Goal: Task Accomplishment & Management: Use online tool/utility

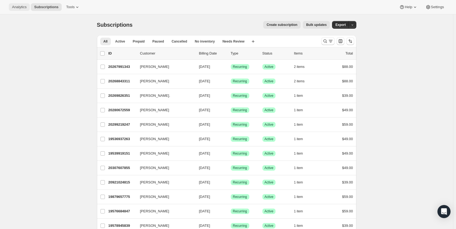
click at [24, 7] on span "Analytics" at bounding box center [19, 7] width 14 height 4
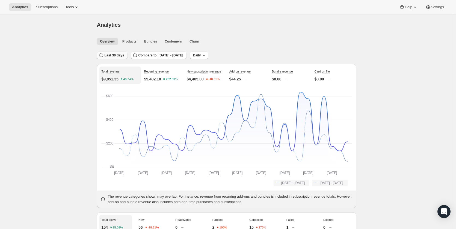
click at [127, 54] on button "Last 30 days" at bounding box center [112, 56] width 31 height 8
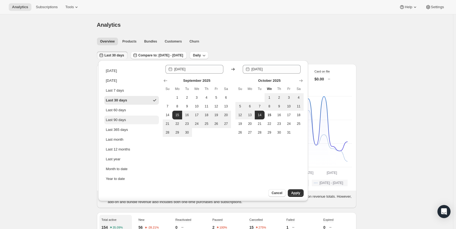
click at [113, 121] on div "Last 90 days" at bounding box center [116, 119] width 20 height 5
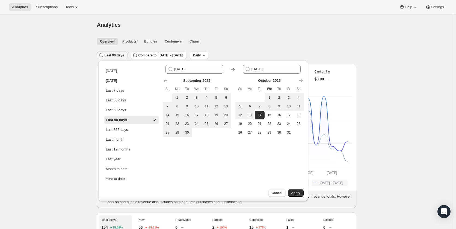
type input "[DATE]"
click at [293, 193] on span "Apply" at bounding box center [295, 193] width 9 height 4
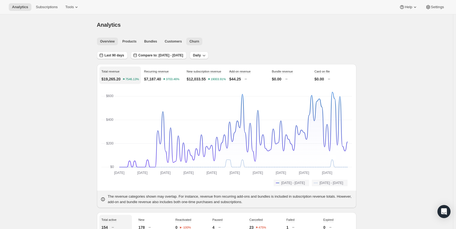
click at [195, 38] on button "Churn" at bounding box center [194, 42] width 16 height 8
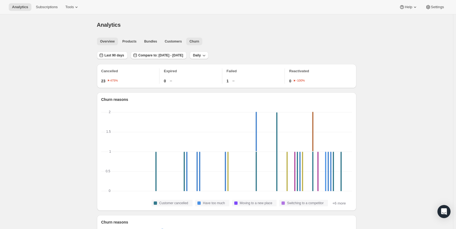
click at [103, 42] on span "Overview" at bounding box center [107, 41] width 14 height 4
